Goal: Task Accomplishment & Management: Use online tool/utility

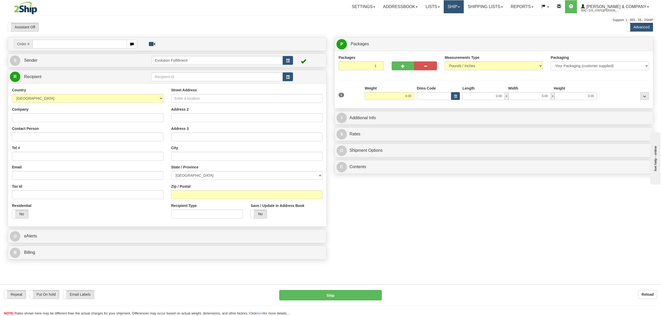
click at [464, 5] on link "Ship" at bounding box center [453, 6] width 20 height 13
click at [458, 26] on span "OnHold / Order Queue" at bounding box center [439, 25] width 37 height 4
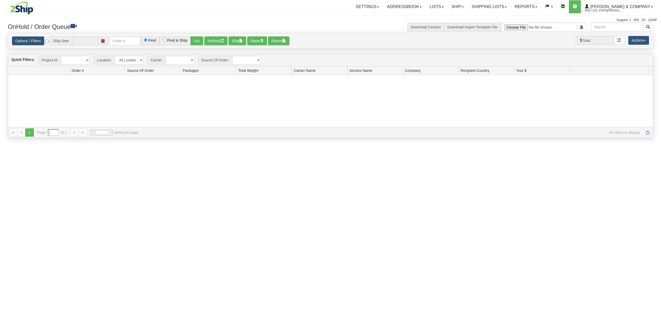
type input "[DATE]"
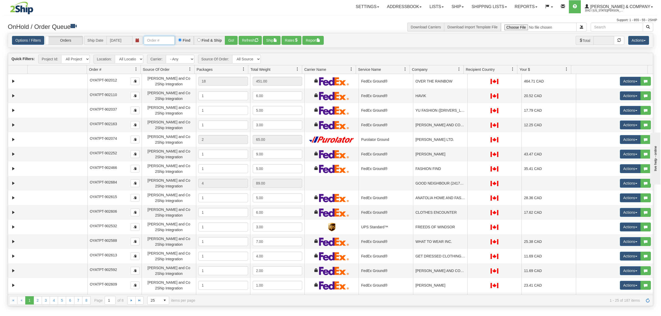
click at [164, 37] on input "text" at bounding box center [159, 40] width 31 height 9
type input "OYATPT-903508"
click at [235, 41] on button "Go!" at bounding box center [231, 40] width 13 height 9
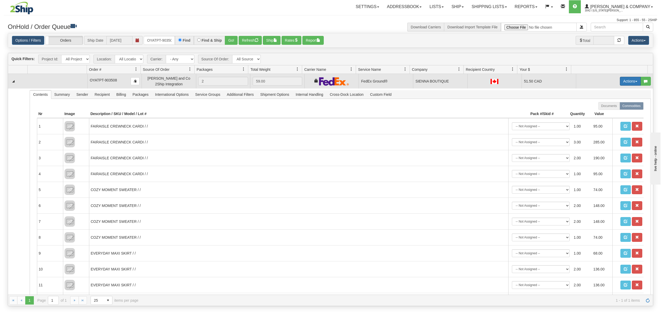
click at [623, 83] on button "Actions" at bounding box center [630, 81] width 21 height 9
click at [604, 112] on span "Ship" at bounding box center [609, 111] width 11 height 4
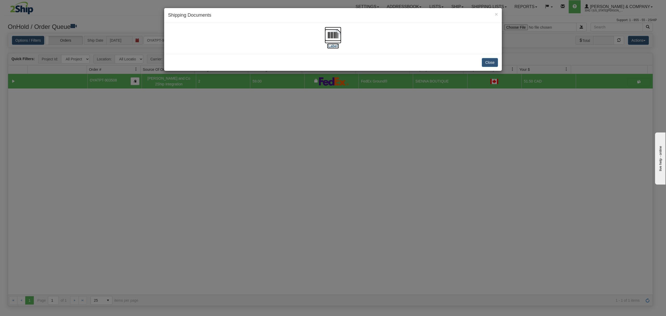
click at [329, 33] on img at bounding box center [333, 35] width 17 height 17
click at [490, 61] on button "Close" at bounding box center [490, 62] width 16 height 9
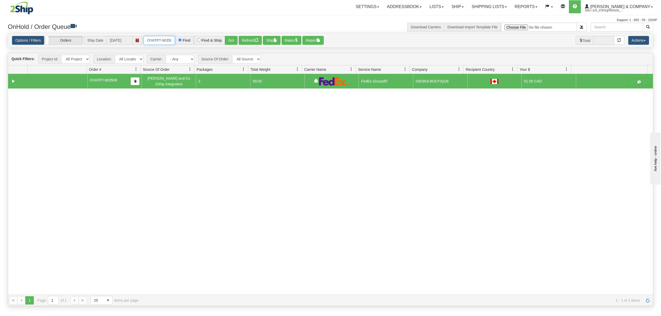
click at [151, 41] on input "OYATPT-903508" at bounding box center [159, 40] width 31 height 9
click at [606, 9] on span "3042 / [US_STATE][PERSON_NAME]" at bounding box center [603, 10] width 39 height 5
click at [615, 32] on span "LOG OUT" at bounding box center [622, 32] width 16 height 4
